Goal: Find specific page/section: Find specific page/section

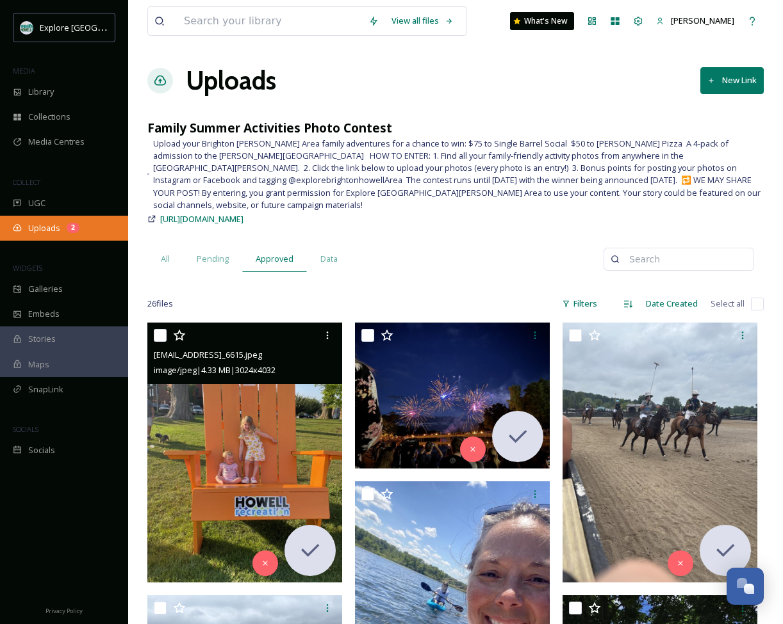
scroll to position [77, 0]
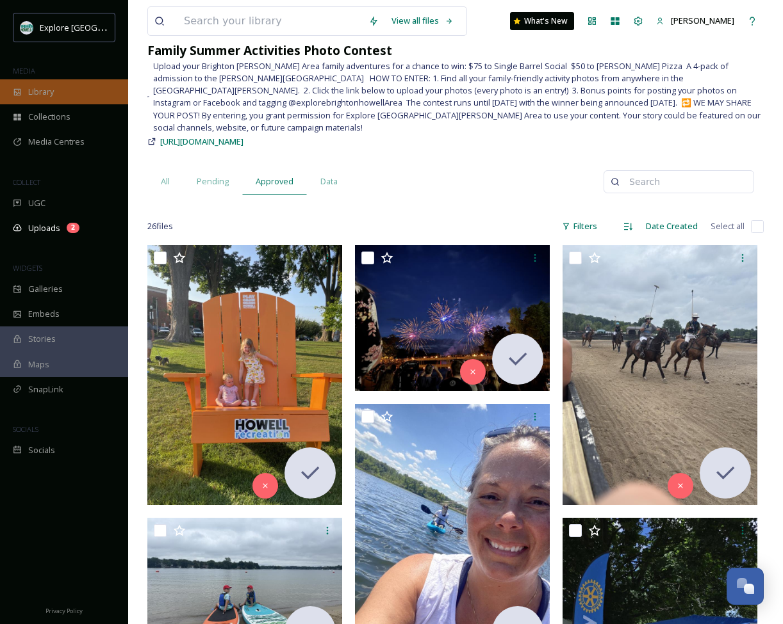
click at [41, 99] on div "Library" at bounding box center [64, 91] width 128 height 25
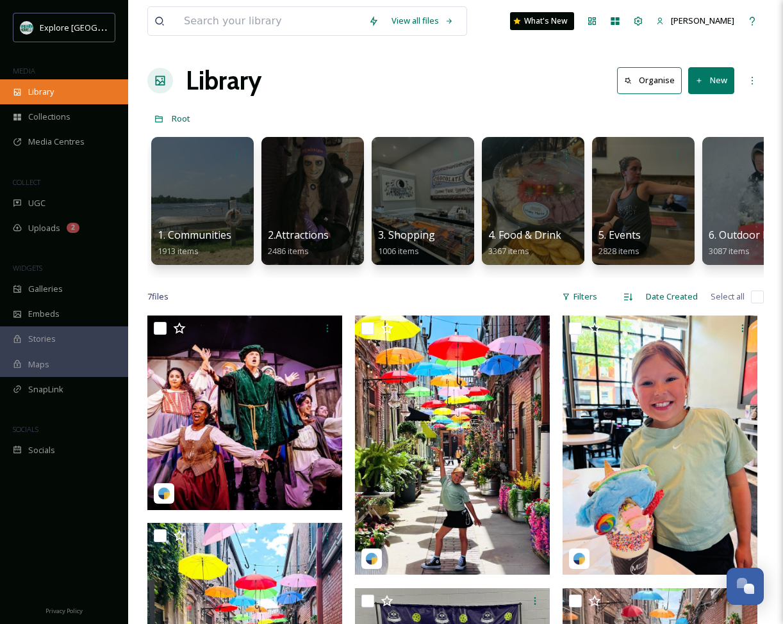
click at [49, 95] on span "Library" at bounding box center [41, 92] width 26 height 12
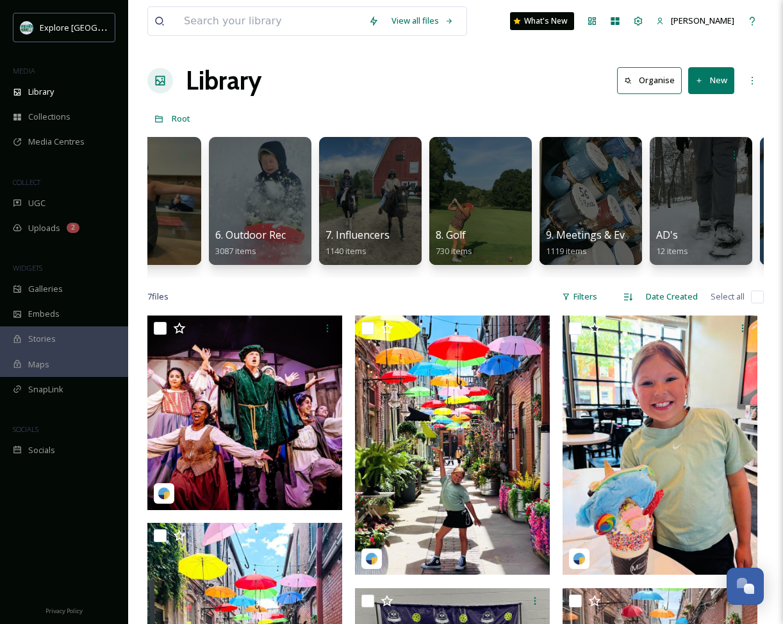
scroll to position [0, 244]
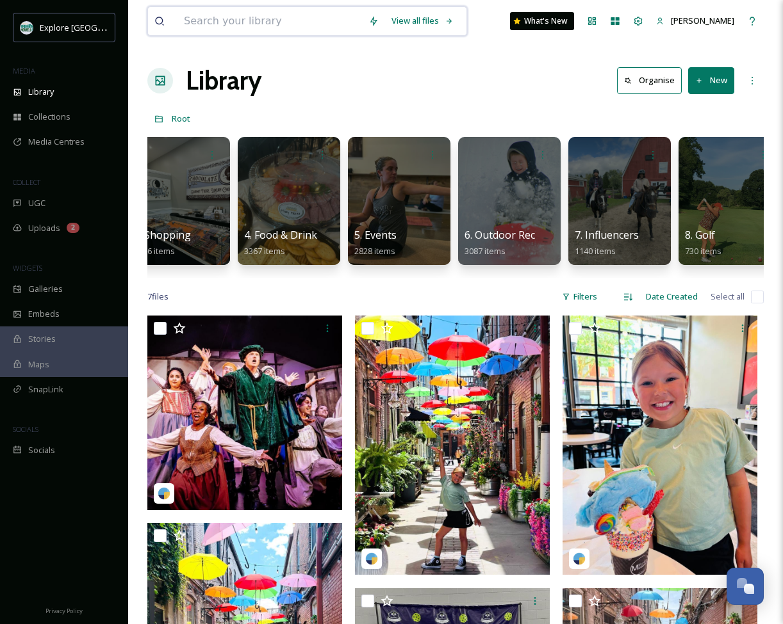
click at [322, 26] on input at bounding box center [269, 21] width 184 height 28
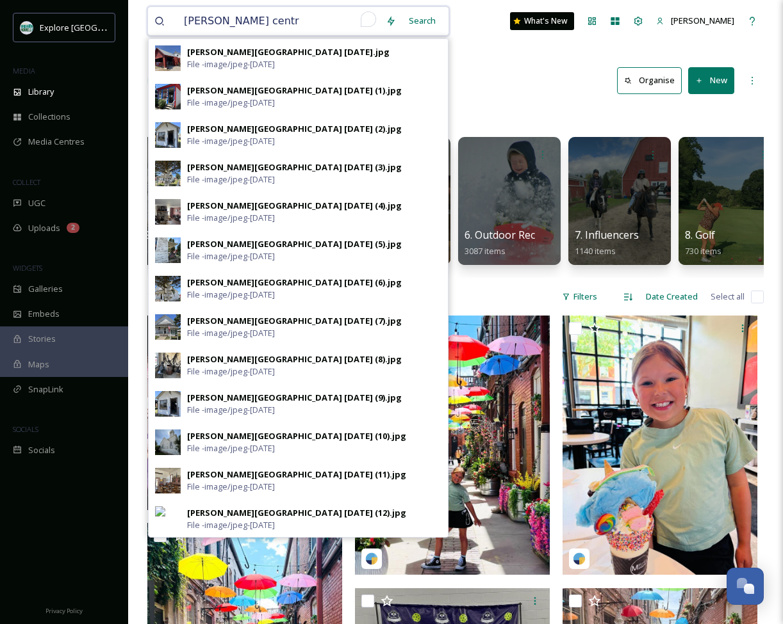
type input "[PERSON_NAME][GEOGRAPHIC_DATA]"
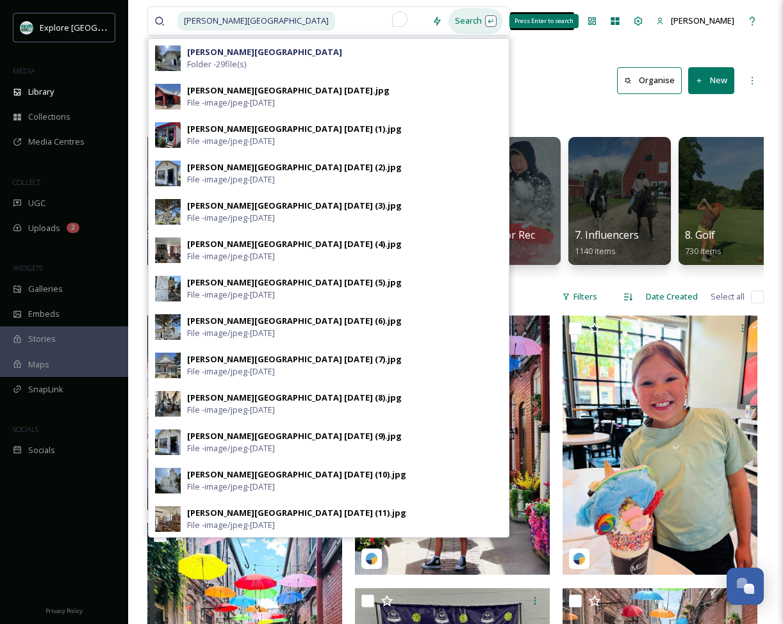
click at [454, 18] on div "Search Press Enter to search" at bounding box center [475, 20] width 54 height 25
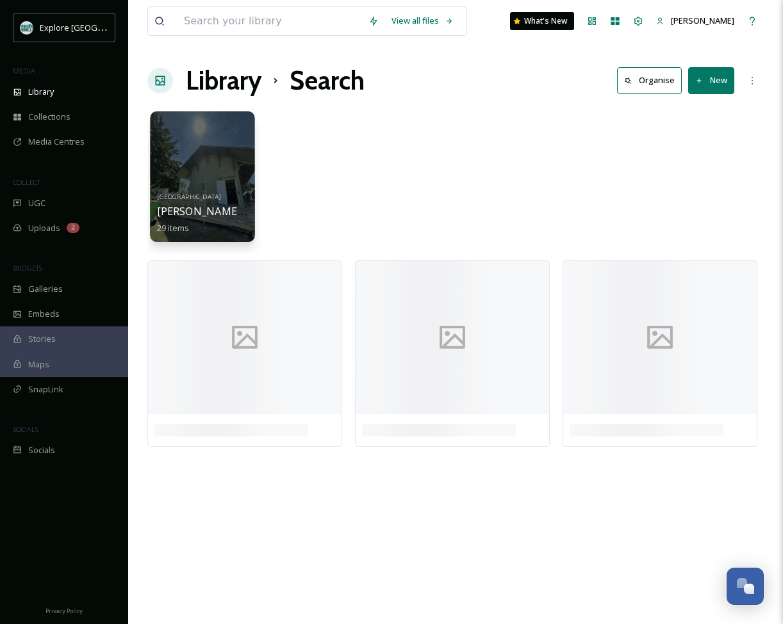
click at [206, 179] on div at bounding box center [202, 176] width 104 height 131
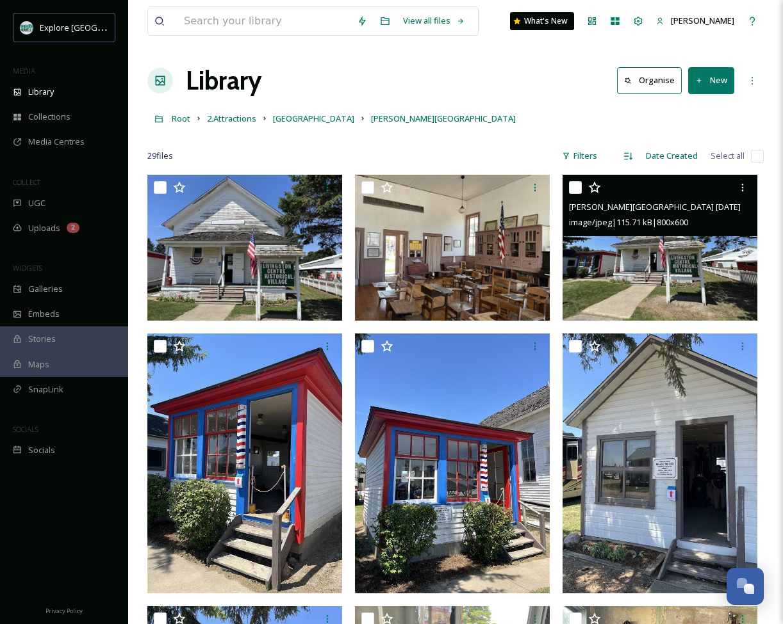
click at [689, 284] on img at bounding box center [659, 248] width 195 height 146
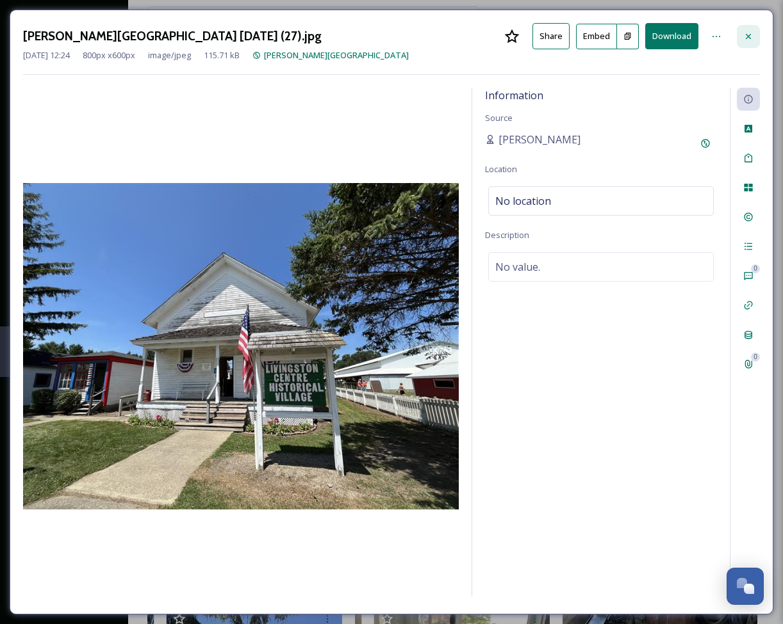
click at [747, 35] on icon at bounding box center [748, 35] width 5 height 5
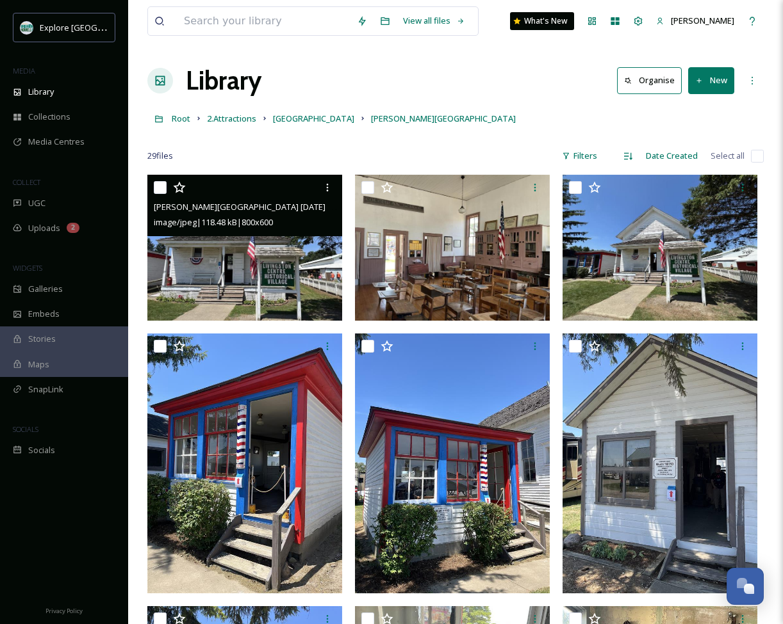
click at [284, 281] on img at bounding box center [244, 248] width 195 height 146
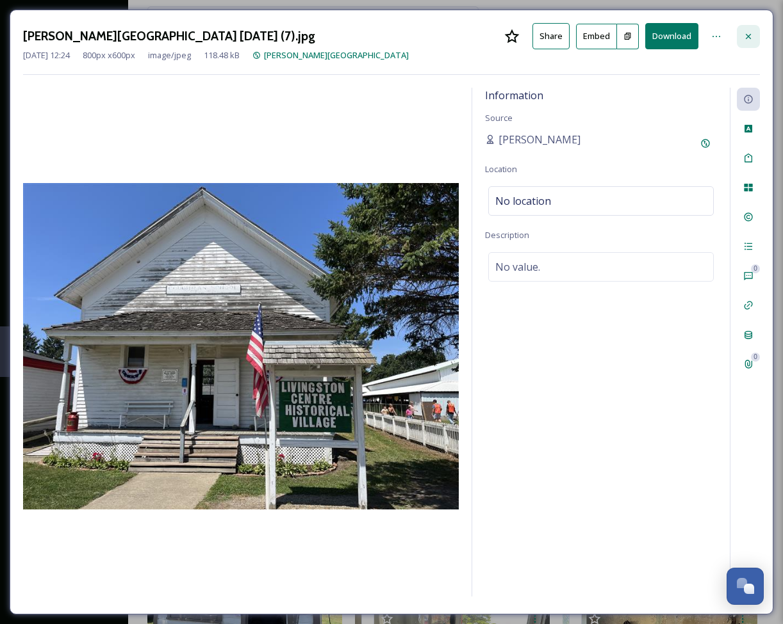
click at [747, 39] on icon at bounding box center [748, 36] width 10 height 10
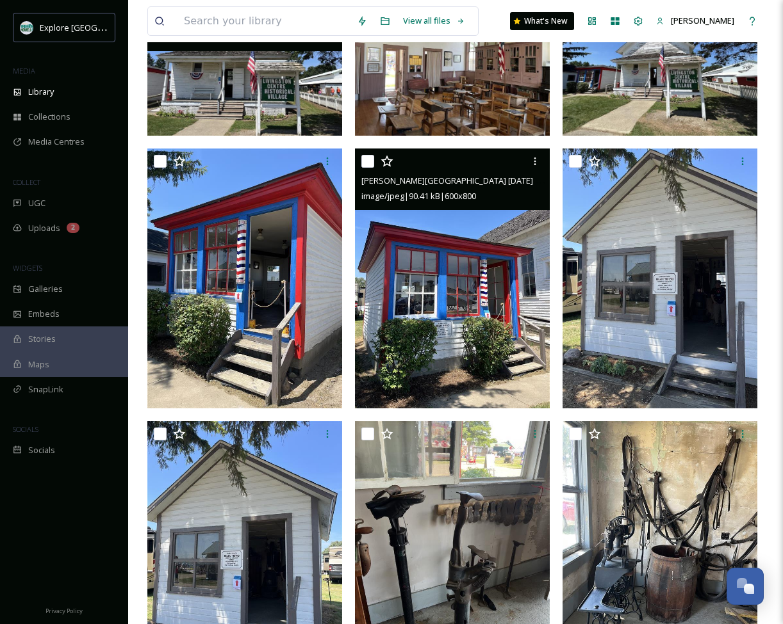
scroll to position [186, 0]
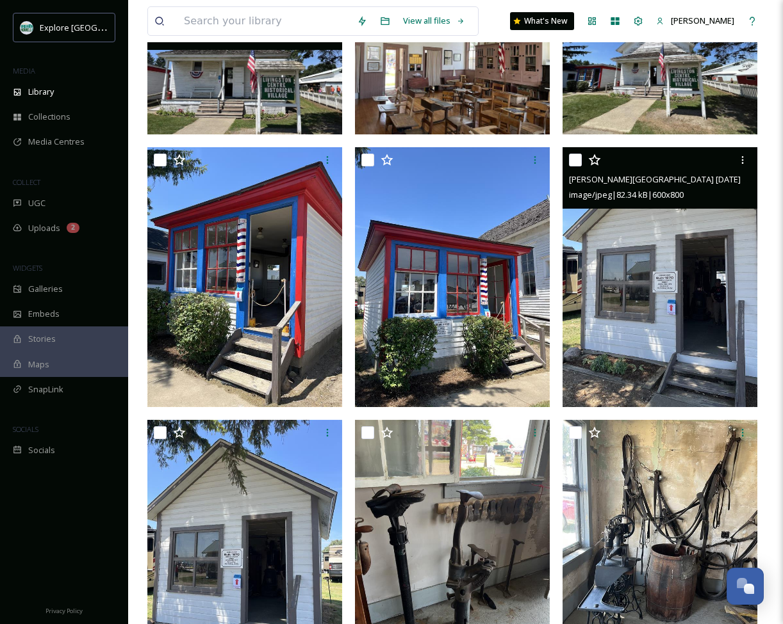
click at [629, 345] on img at bounding box center [659, 276] width 195 height 259
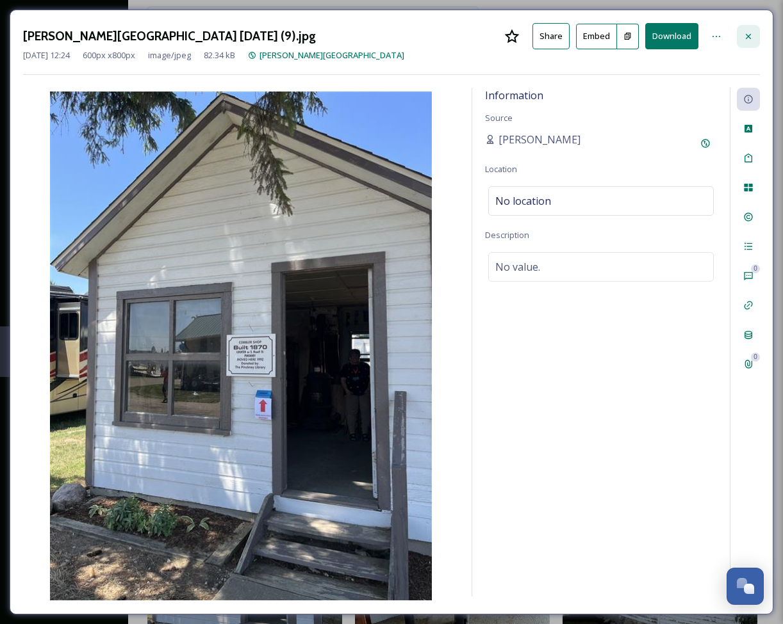
click at [749, 34] on icon at bounding box center [748, 36] width 10 height 10
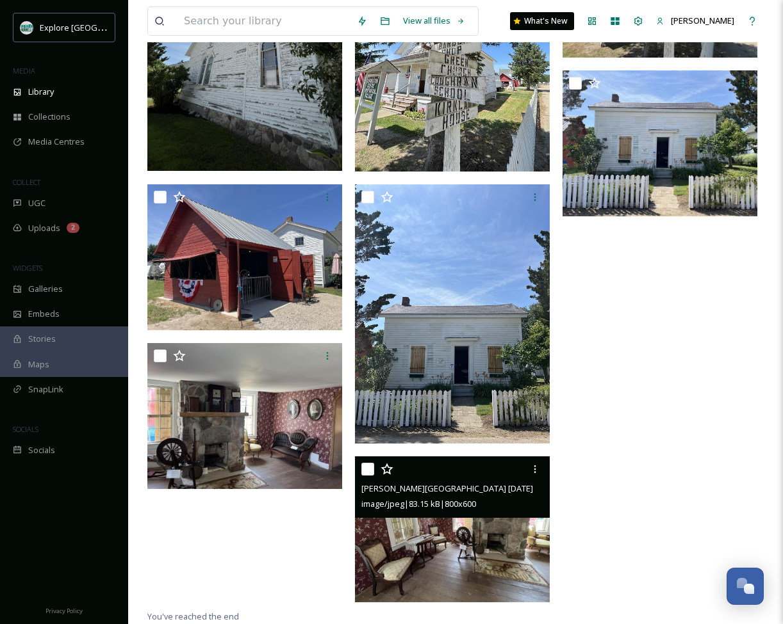
scroll to position [1239, 0]
click at [416, 555] on img at bounding box center [452, 530] width 195 height 146
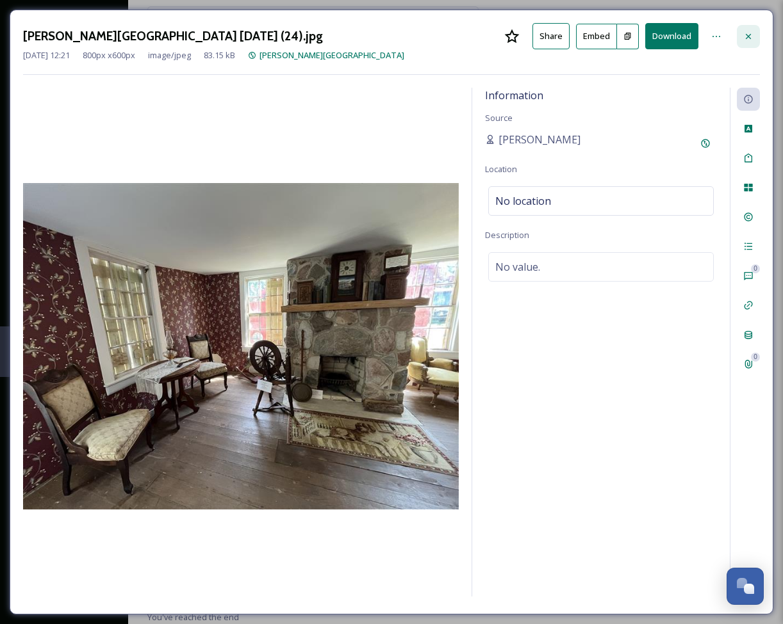
click at [750, 37] on icon at bounding box center [748, 36] width 10 height 10
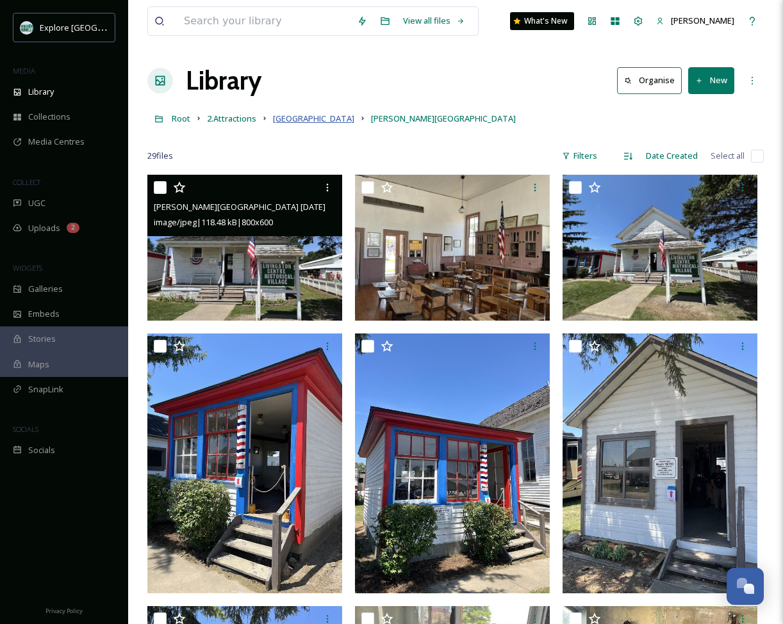
click at [299, 117] on span "[GEOGRAPHIC_DATA]" at bounding box center [313, 119] width 81 height 12
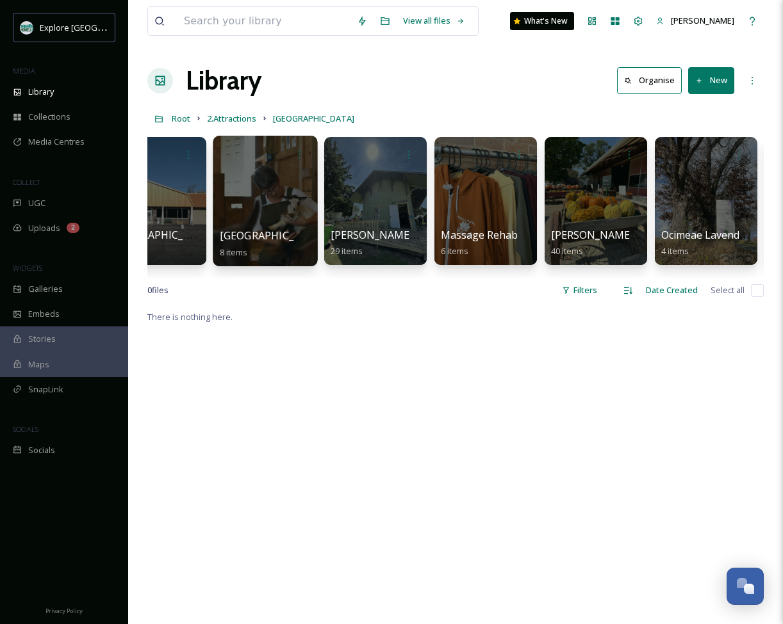
scroll to position [0, 160]
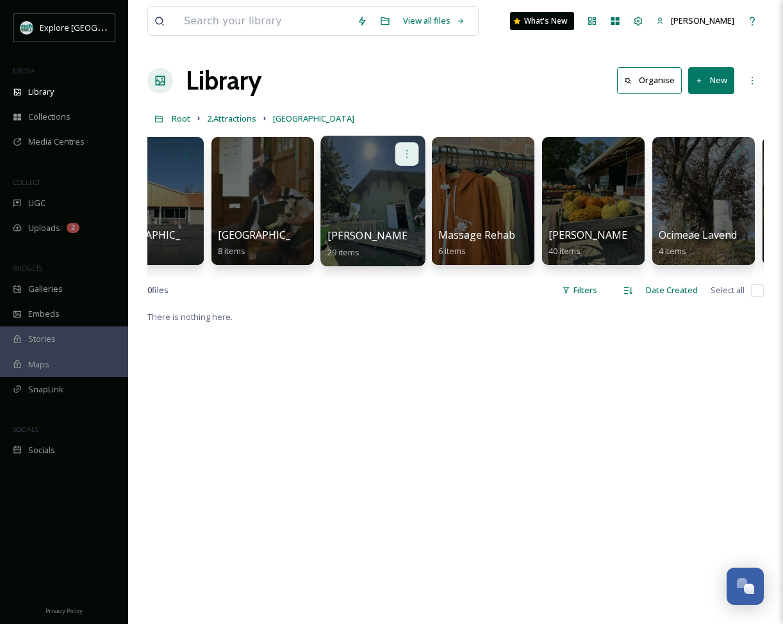
click at [409, 156] on icon at bounding box center [407, 154] width 10 height 10
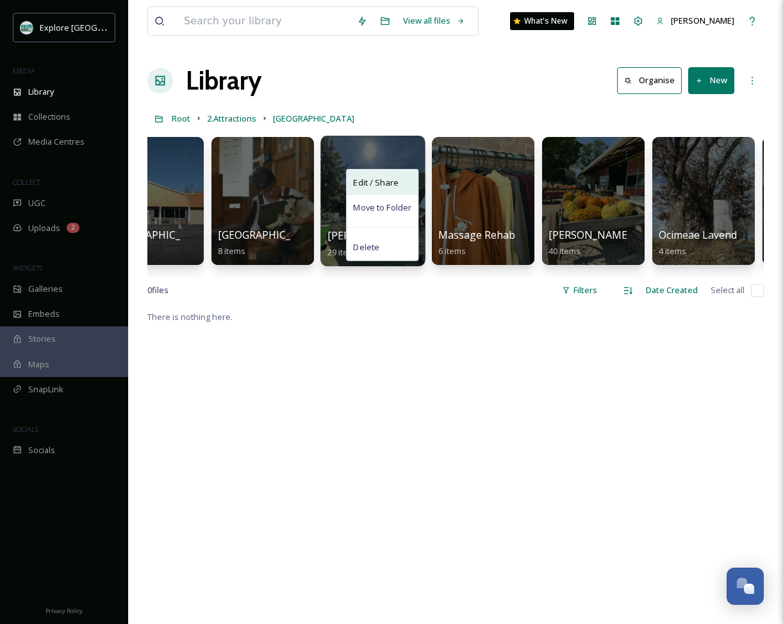
click at [377, 178] on span "Edit / Share" at bounding box center [375, 182] width 45 height 13
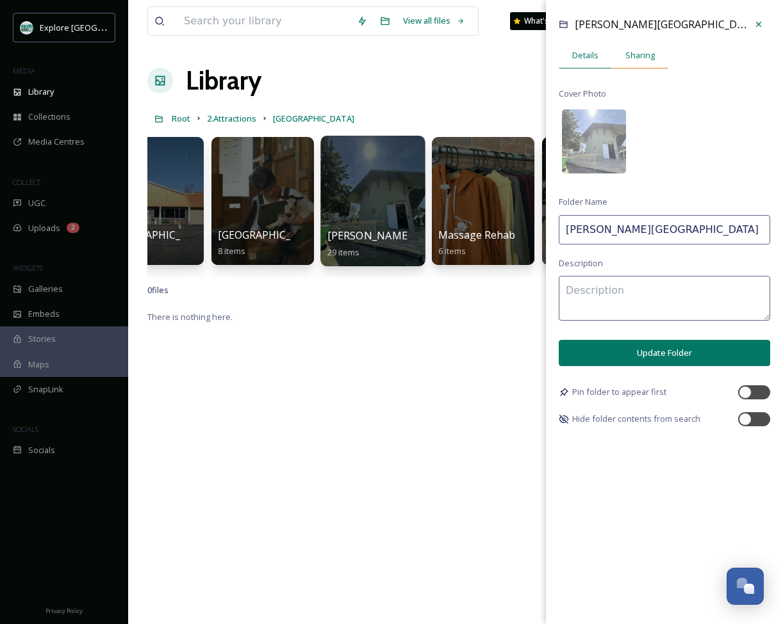
click at [635, 54] on span "Sharing" at bounding box center [639, 55] width 29 height 12
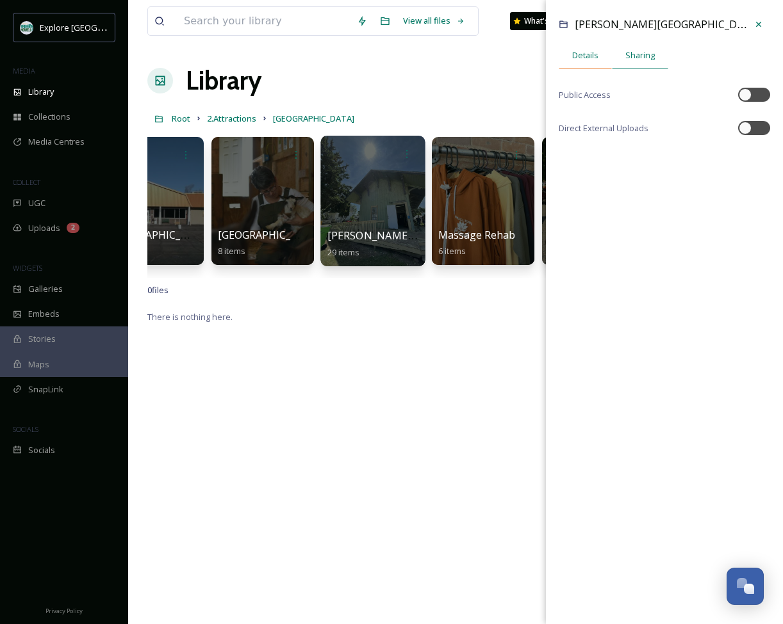
click at [597, 56] on span "Details" at bounding box center [585, 55] width 26 height 12
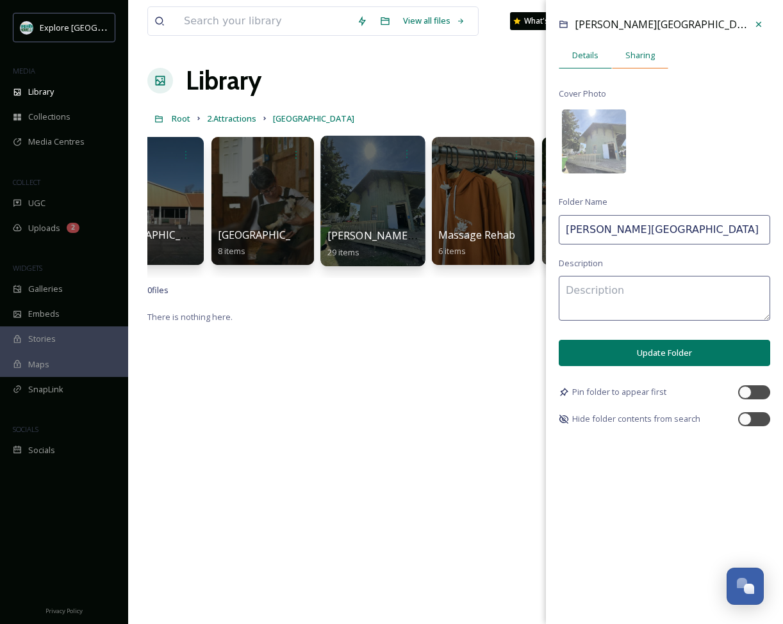
click at [641, 56] on span "Sharing" at bounding box center [639, 55] width 29 height 12
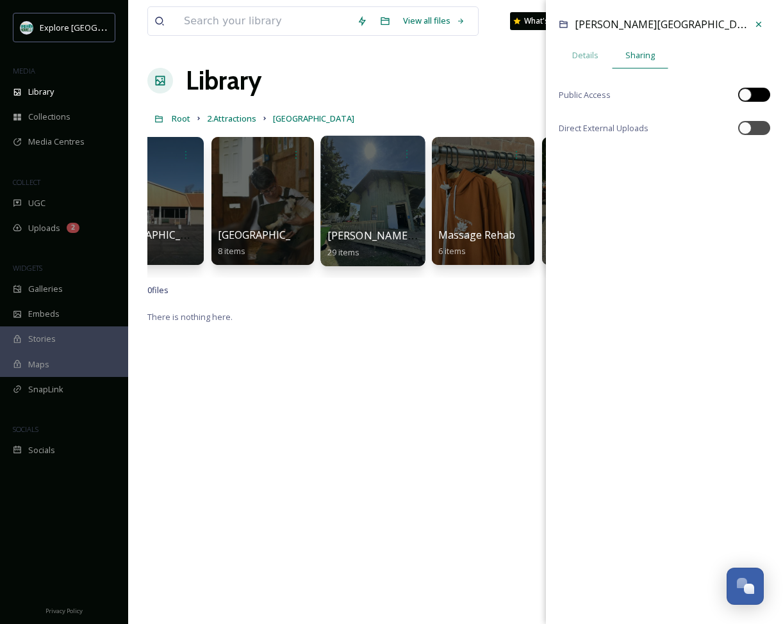
click at [747, 94] on div at bounding box center [744, 94] width 13 height 13
checkbox input "true"
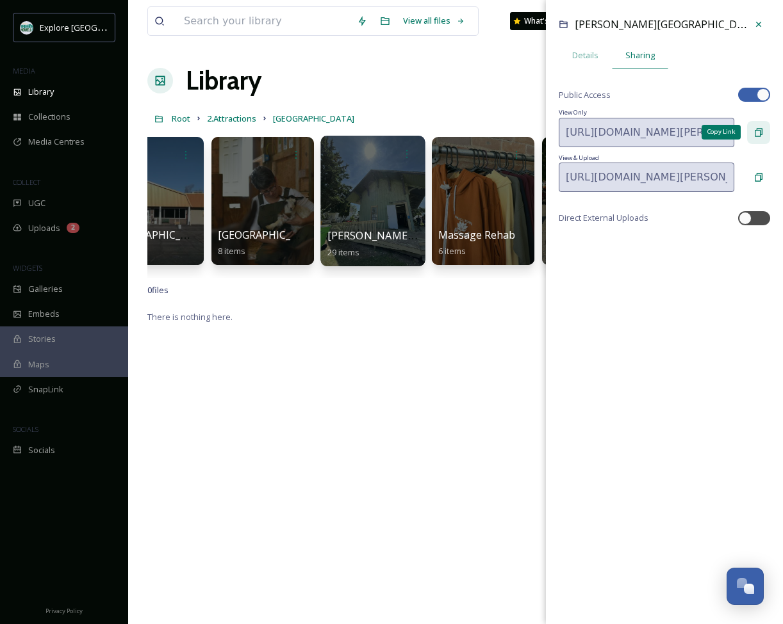
click at [754, 135] on icon at bounding box center [758, 132] width 10 height 10
click at [763, 22] on div at bounding box center [758, 24] width 23 height 23
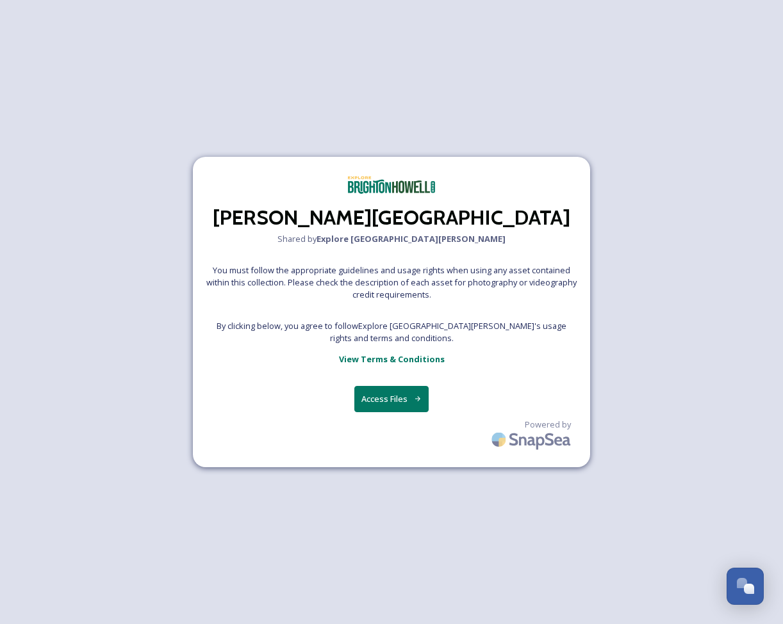
click at [408, 403] on button "Access Files" at bounding box center [391, 399] width 75 height 26
